Goal: Task Accomplishment & Management: Manage account settings

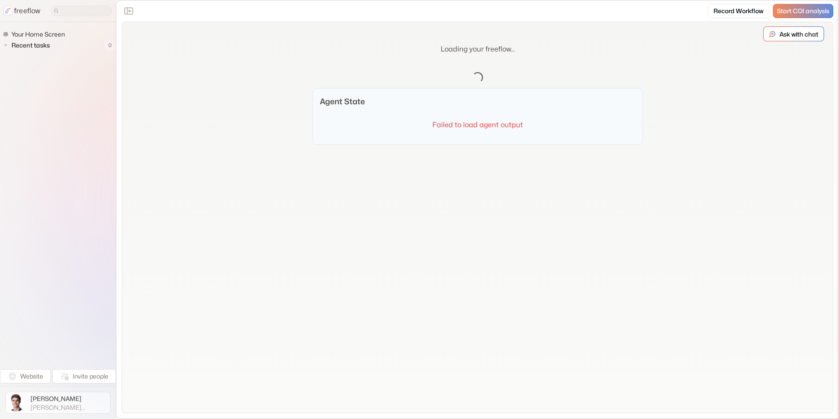
click at [70, 399] on span "Alex Cook" at bounding box center [69, 399] width 78 height 9
click at [159, 401] on button "Sign out" at bounding box center [147, 403] width 55 height 14
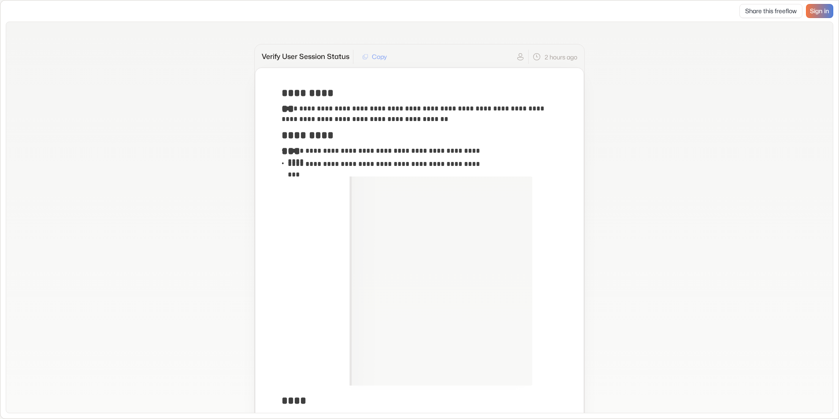
click at [819, 11] on span "Sign in" at bounding box center [819, 10] width 19 height 7
